Goal: Navigation & Orientation: Find specific page/section

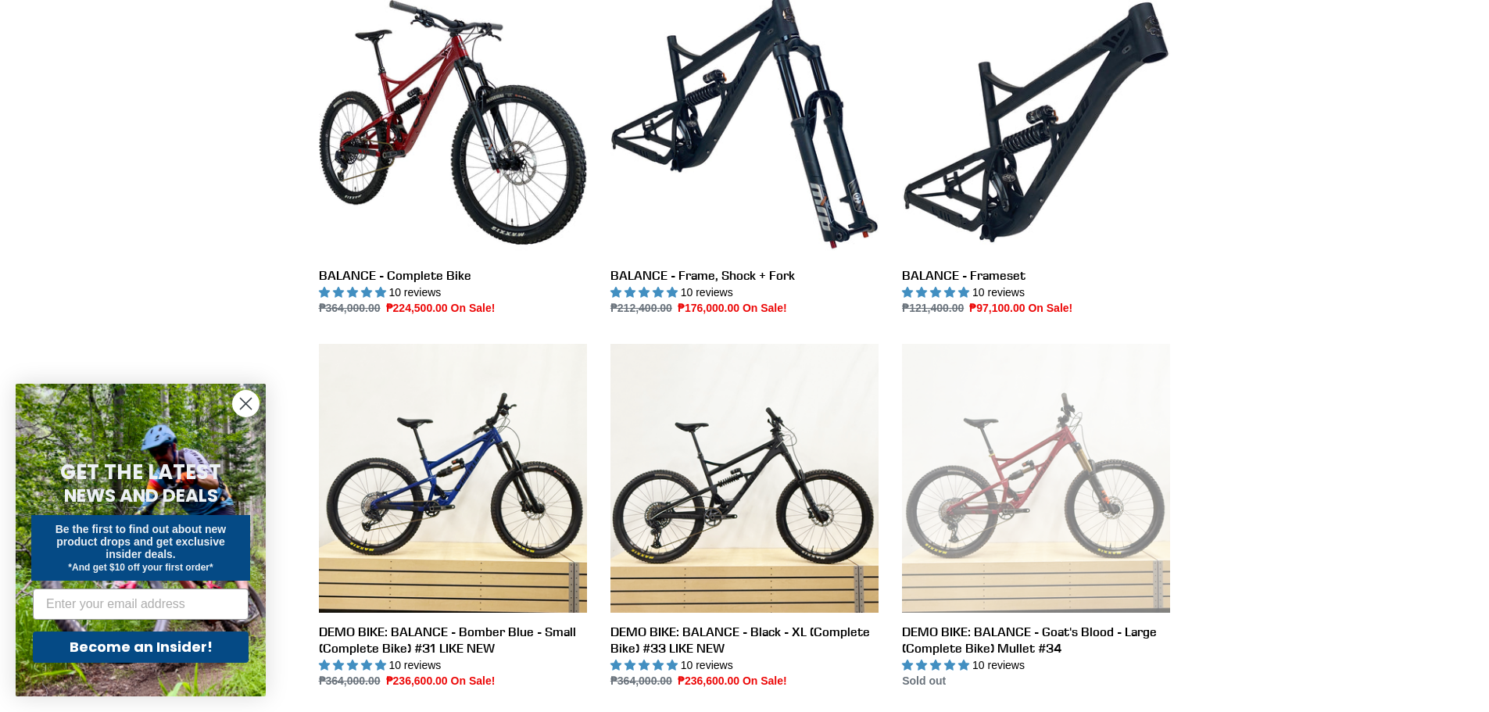
scroll to position [547, 0]
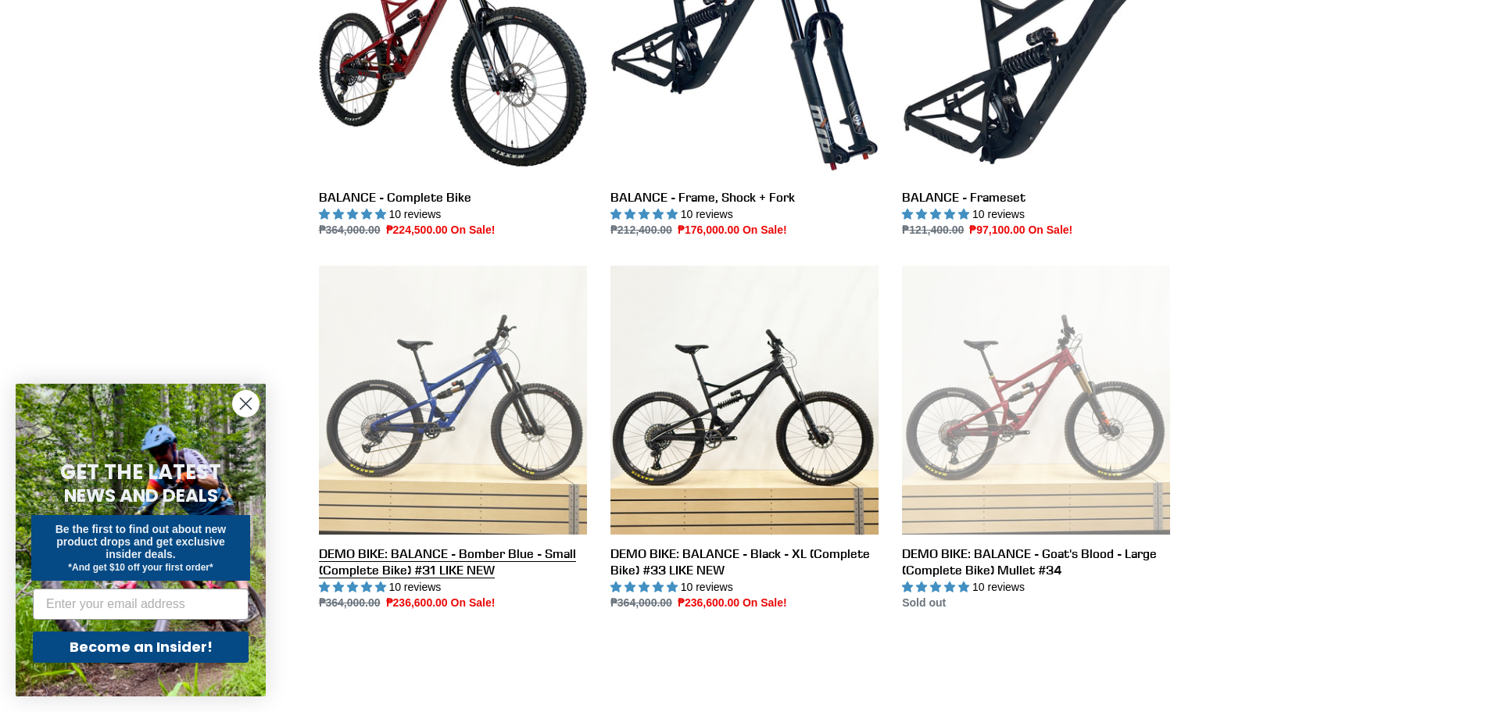
click at [470, 442] on link "DEMO BIKE: BALANCE - Bomber Blue - Small (Complete Bike) #31 LIKE NEW" at bounding box center [453, 439] width 268 height 346
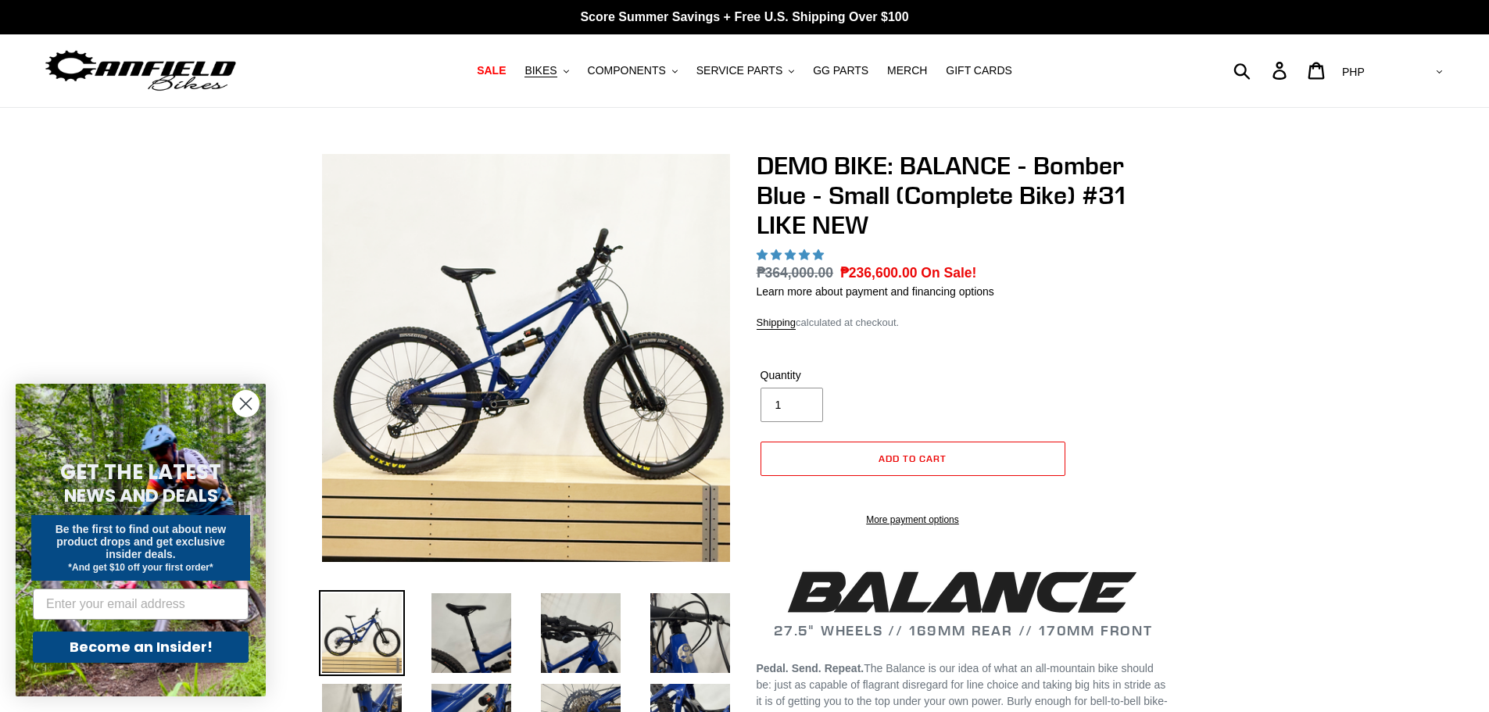
select select "highest-rating"
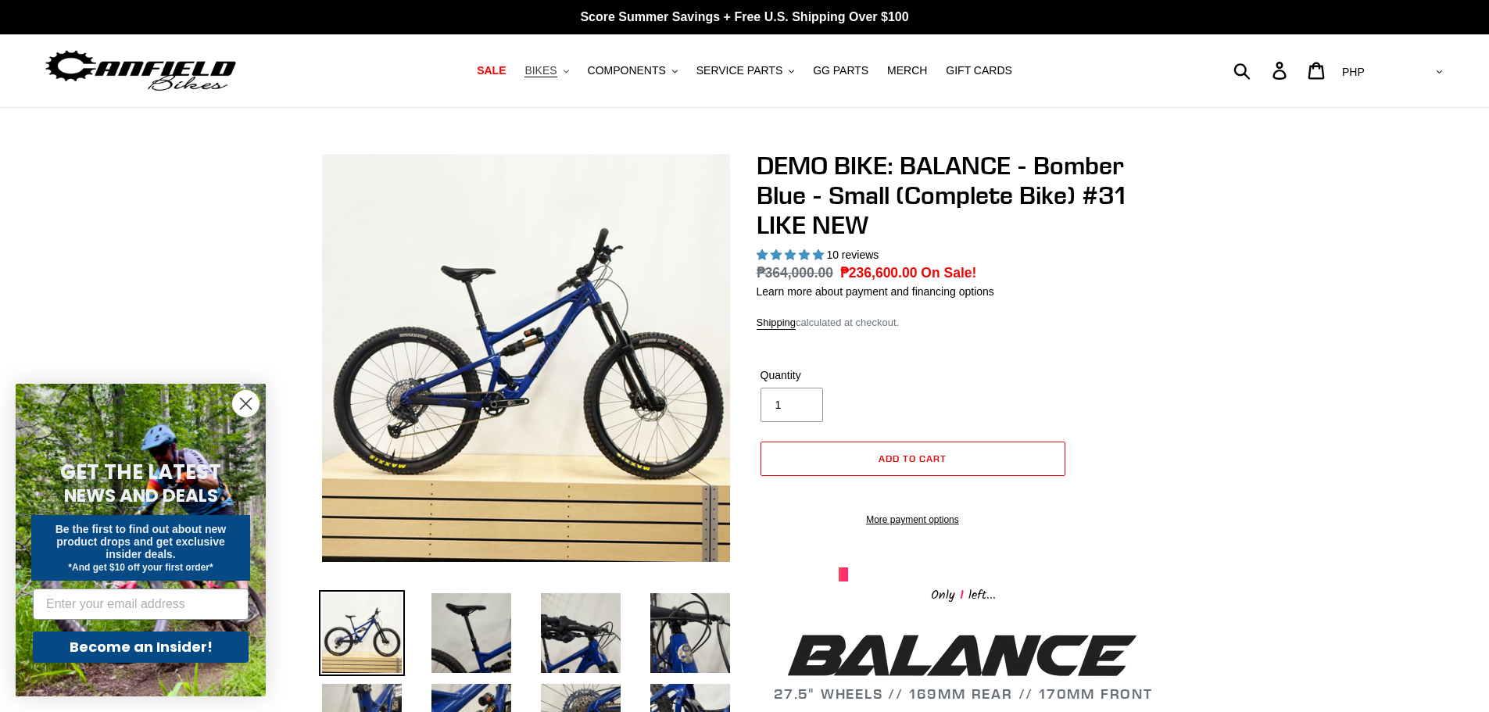
click at [557, 72] on span "BIKES" at bounding box center [541, 70] width 32 height 13
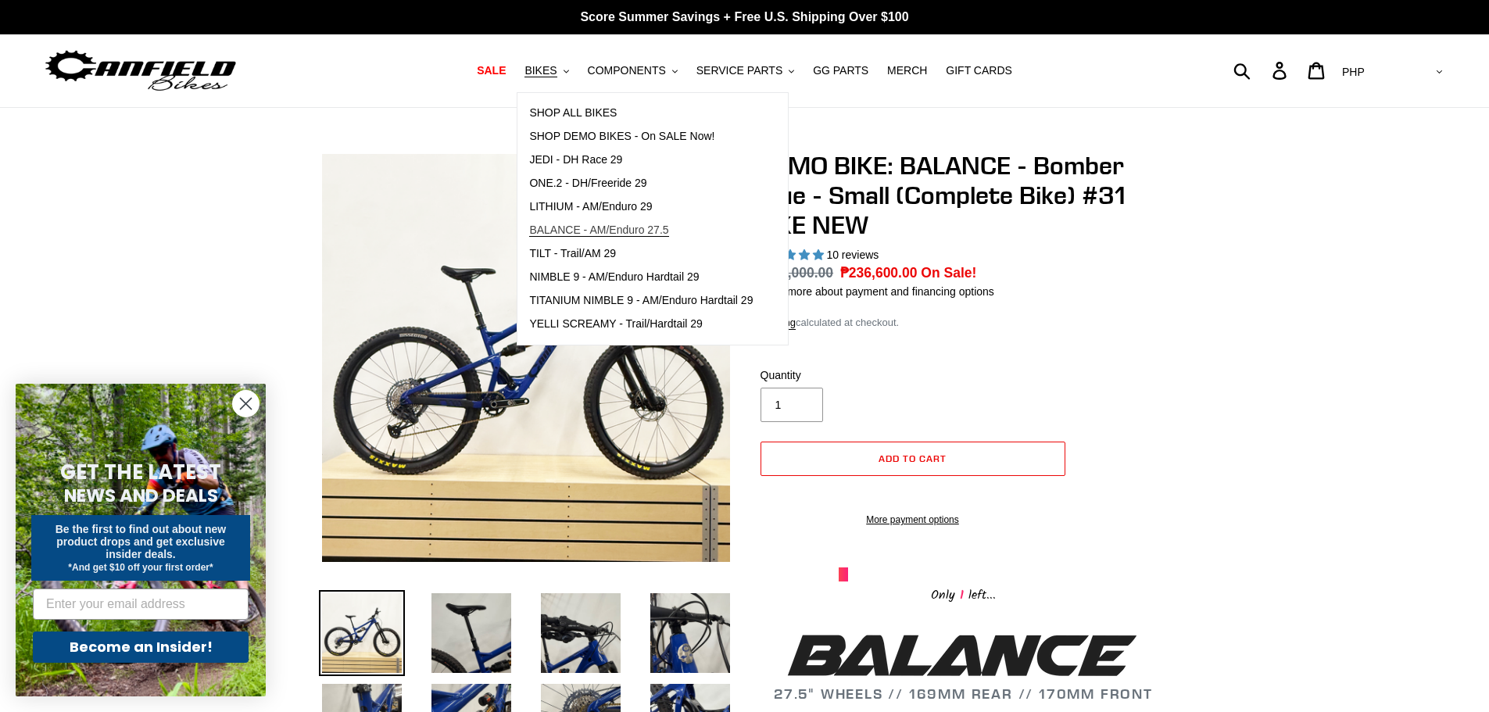
click at [615, 233] on span "BALANCE - AM/Enduro 27.5" at bounding box center [598, 230] width 139 height 13
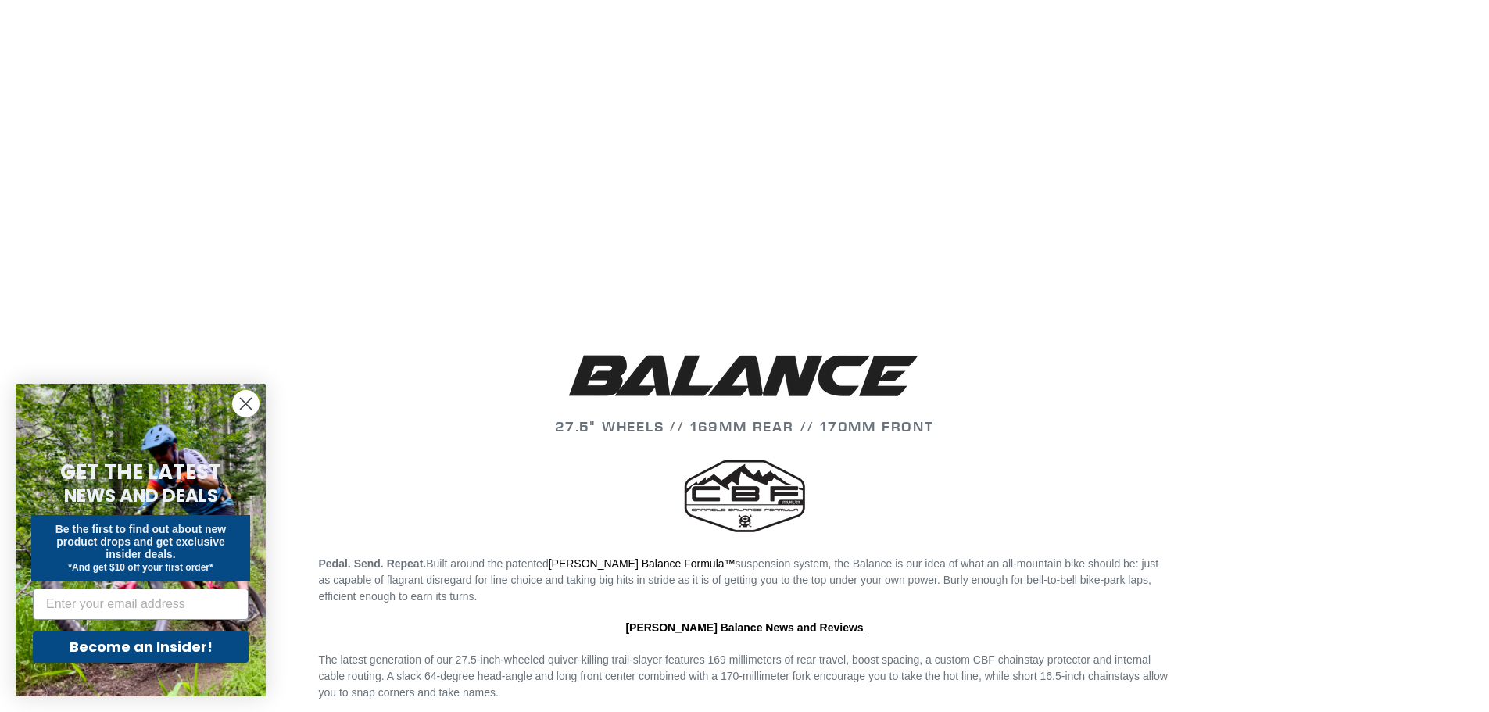
scroll to position [1720, 0]
